Goal: Task Accomplishment & Management: Manage account settings

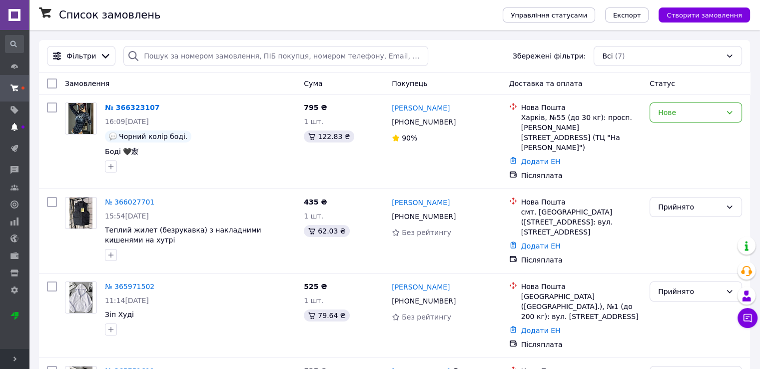
click at [16, 124] on icon at bounding box center [14, 127] width 8 height 8
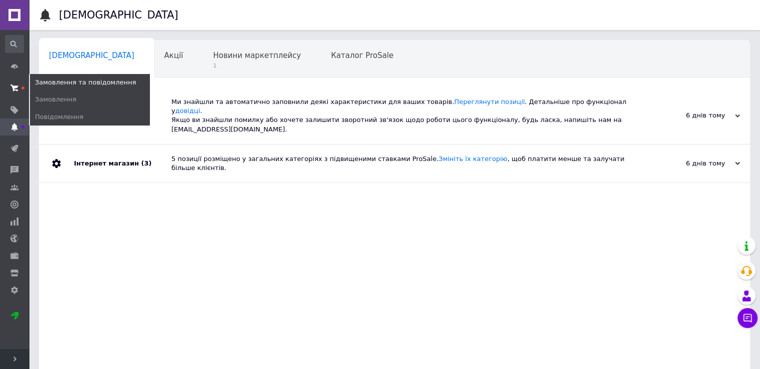
click at [18, 94] on span at bounding box center [14, 88] width 29 height 18
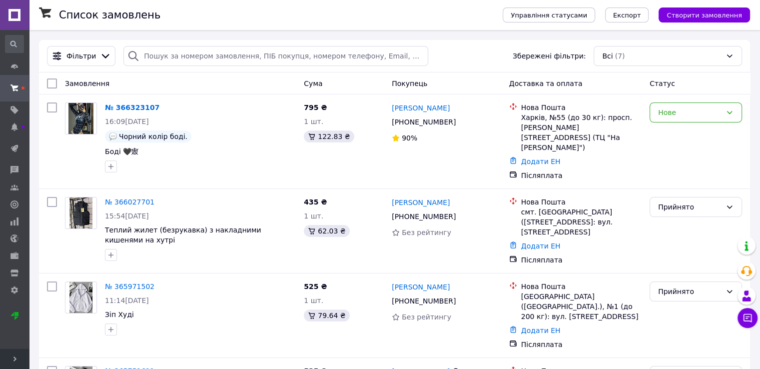
scroll to position [287, 0]
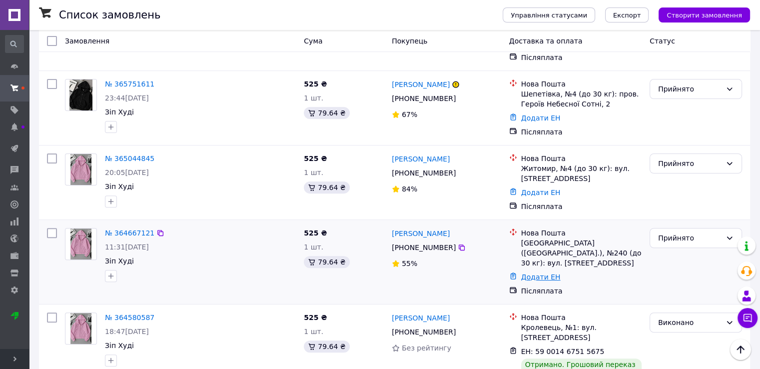
click at [536, 273] on link "Додати ЕН" at bounding box center [540, 277] width 39 height 8
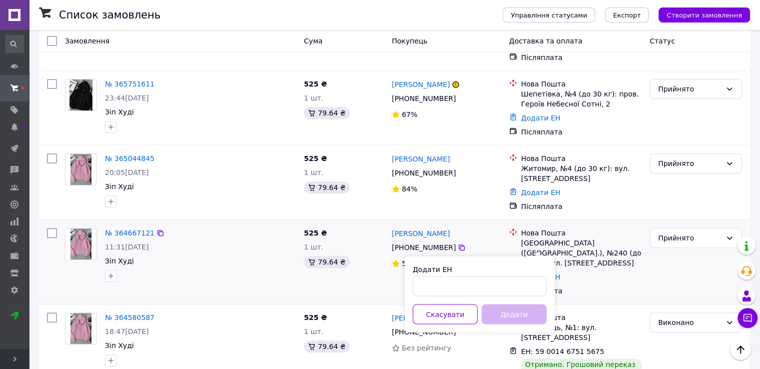
click at [479, 232] on div "[PERSON_NAME] [PHONE_NUMBER]%" at bounding box center [446, 262] width 117 height 76
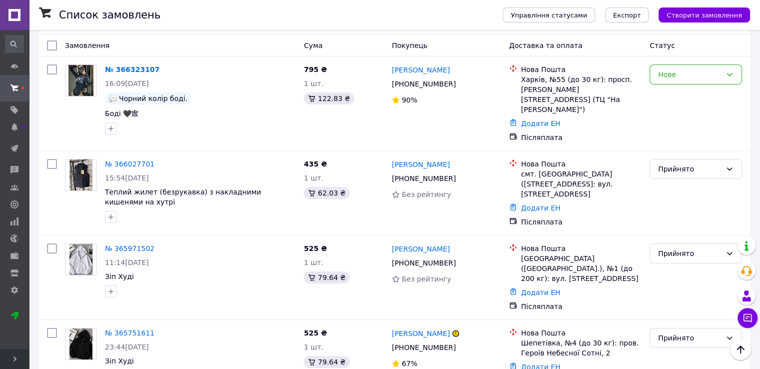
scroll to position [0, 0]
